Goal: Find specific fact: Find specific fact

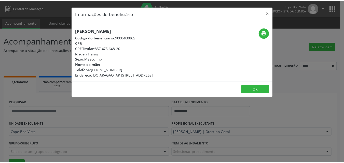
scroll to position [671, 0]
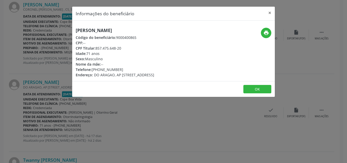
click at [62, 144] on div "Informações do beneficiário × [PERSON_NAME] Código do beneficiário: 9000400865 …" at bounding box center [173, 81] width 347 height 163
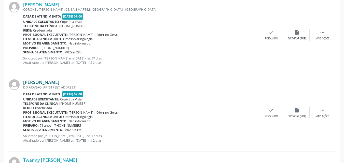
click at [59, 83] on link "[PERSON_NAME]" at bounding box center [41, 82] width 36 height 6
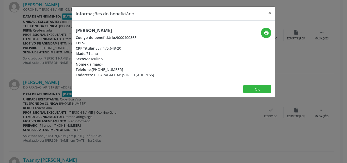
click at [107, 33] on h5 "[PERSON_NAME]" at bounding box center [115, 30] width 79 height 5
copy div "[PERSON_NAME]"
click at [58, 132] on div "Informações do beneficiário × [PERSON_NAME] Código do beneficiário: 9000400865 …" at bounding box center [173, 81] width 347 height 163
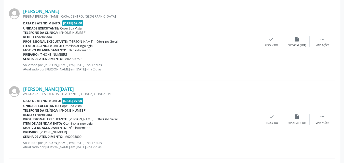
scroll to position [340, 0]
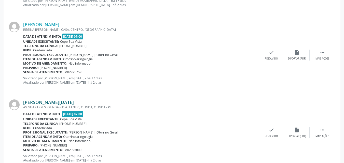
click at [52, 102] on link "[PERSON_NAME][DATE]" at bounding box center [48, 102] width 51 height 6
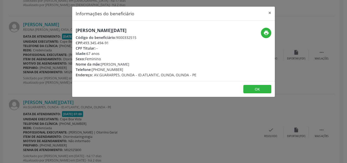
click at [113, 29] on h5 "[PERSON_NAME][DATE]" at bounding box center [136, 30] width 121 height 5
copy div "[PERSON_NAME][DATE]"
drag, startPoint x: 93, startPoint y: 69, endPoint x: 123, endPoint y: 70, distance: 30.0
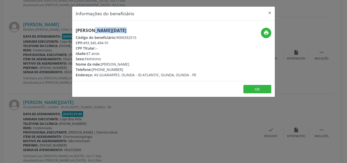
click at [123, 70] on div "Telefone: [PHONE_NUMBER]" at bounding box center [136, 69] width 121 height 5
copy div "[PHONE_NUMBER]"
click at [77, 98] on div "Informações do beneficiário × [PERSON_NAME][DATE] Código do beneficiário: 90003…" at bounding box center [173, 81] width 347 height 163
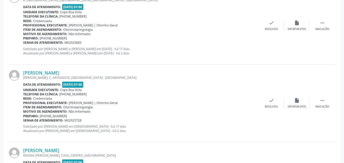
scroll to position [213, 0]
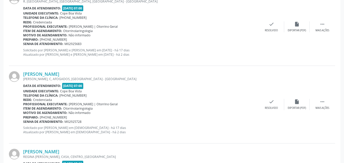
click at [39, 150] on link "[PERSON_NAME]" at bounding box center [41, 152] width 36 height 6
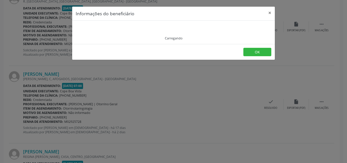
click at [98, 35] on div "Carregando" at bounding box center [174, 32] width 196 height 16
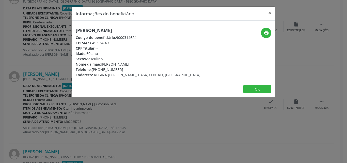
click at [98, 35] on div "Código do beneficiário: 9000314624" at bounding box center [138, 37] width 125 height 5
click at [98, 34] on div "[PERSON_NAME] Código do beneficiário: 9000314624 CPF: 447.645.534-49 CPF Titula…" at bounding box center [138, 53] width 125 height 50
click at [103, 28] on h5 "[PERSON_NAME]" at bounding box center [138, 30] width 125 height 5
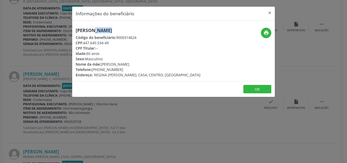
copy div "[PERSON_NAME]"
drag, startPoint x: 94, startPoint y: 71, endPoint x: 132, endPoint y: 68, distance: 38.3
click at [132, 68] on div "Telefone: [PHONE_NUMBER]" at bounding box center [138, 69] width 125 height 5
copy div "[PHONE_NUMBER]"
click at [254, 88] on button "OK" at bounding box center [258, 89] width 28 height 9
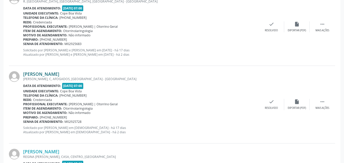
click at [59, 73] on link "[PERSON_NAME]" at bounding box center [41, 74] width 36 height 6
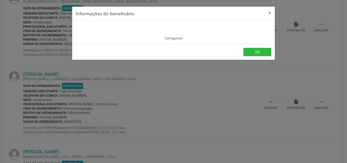
click at [84, 66] on div "Informações do beneficiário × Carregando OK" at bounding box center [173, 81] width 347 height 163
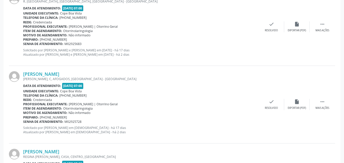
click at [47, 66] on div "[PERSON_NAME] [PERSON_NAME], C, AFOGADOS, [GEOGRAPHIC_DATA] - [GEOGRAPHIC_DATA]…" at bounding box center [172, 105] width 326 height 78
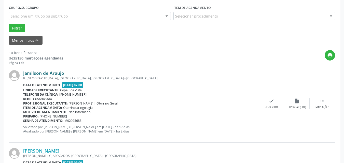
scroll to position [137, 0]
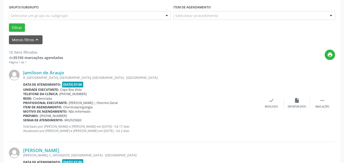
click at [46, 69] on div "Jamilson de Araujo R. [GEOGRAPHIC_DATA], [GEOGRAPHIC_DATA], [GEOGRAPHIC_DATA] -…" at bounding box center [172, 103] width 326 height 78
click at [55, 71] on link "Jamilson de Araujo" at bounding box center [43, 73] width 41 height 6
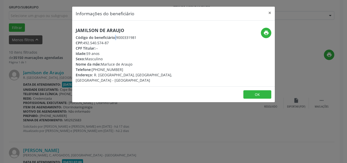
click at [103, 35] on span "Código do beneficiário:" at bounding box center [96, 37] width 40 height 5
click at [103, 34] on div "Jamilson de Araujo Código do beneficiário: 9000331981 CPF: 492.540.574-87 CPF T…" at bounding box center [140, 55] width 128 height 55
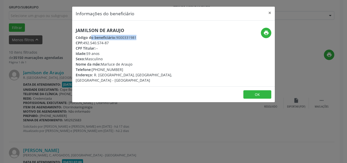
click at [103, 34] on div "Jamilson de Araujo Código do beneficiário: 9000331981 CPF: 492.540.574-87 CPF T…" at bounding box center [140, 55] width 128 height 55
click at [104, 32] on h5 "Jamilson de Araujo" at bounding box center [140, 30] width 128 height 5
copy div "Jamilson de Araujo"
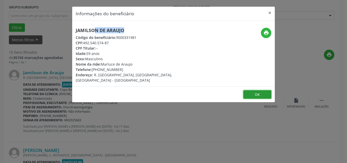
drag, startPoint x: 252, startPoint y: 86, endPoint x: 240, endPoint y: 62, distance: 26.8
click at [253, 90] on button "OK" at bounding box center [258, 94] width 28 height 9
